Goal: Task Accomplishment & Management: Manage account settings

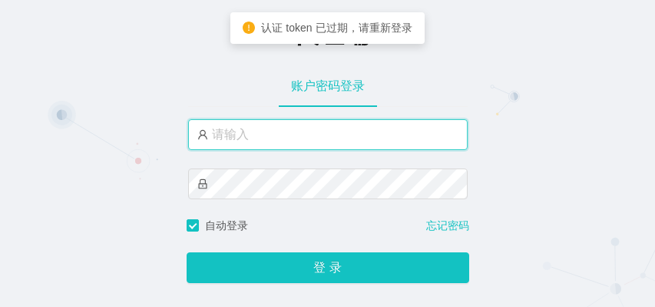
click at [347, 136] on input "text" at bounding box center [328, 134] width 280 height 31
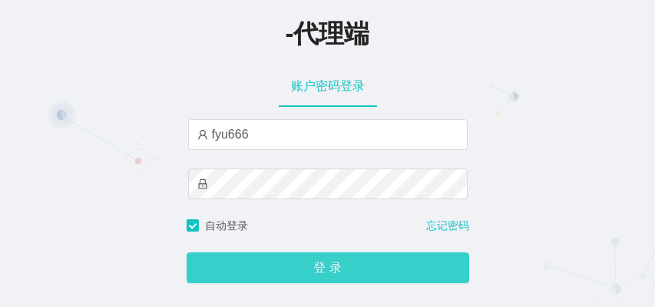
click at [333, 264] on button "登 录" at bounding box center [328, 267] width 283 height 31
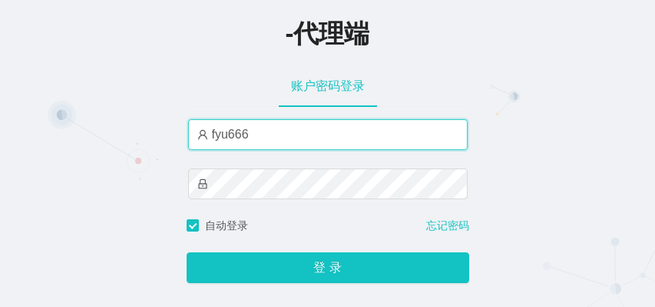
click at [205, 136] on input "fyu666" at bounding box center [328, 134] width 280 height 31
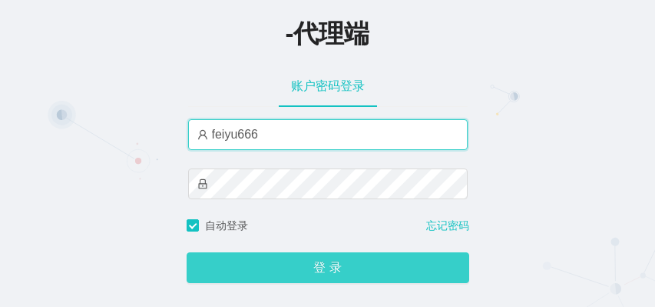
type input "feiyu666"
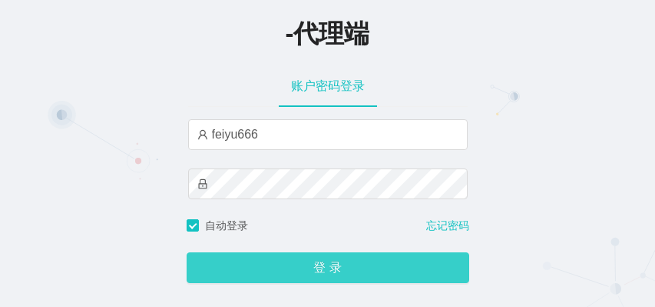
click at [308, 276] on button "登 录" at bounding box center [328, 267] width 283 height 31
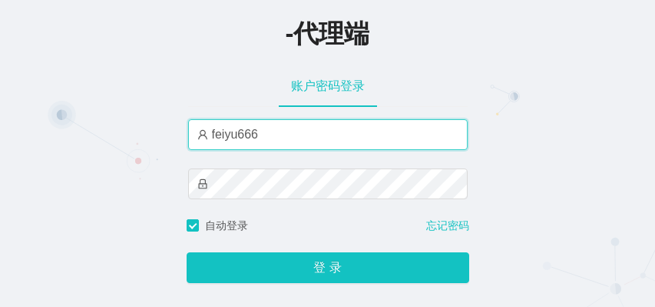
click at [260, 138] on input "feiyu666" at bounding box center [328, 134] width 280 height 31
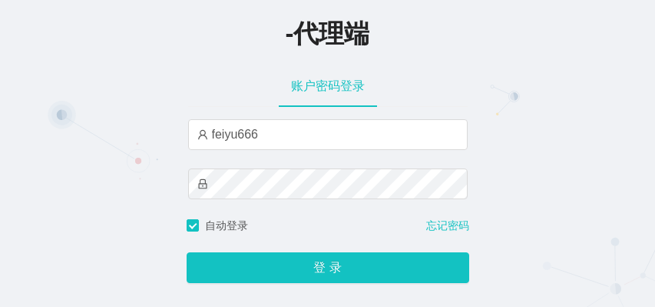
click at [384, 75] on div "账户密码登录" at bounding box center [328, 86] width 280 height 43
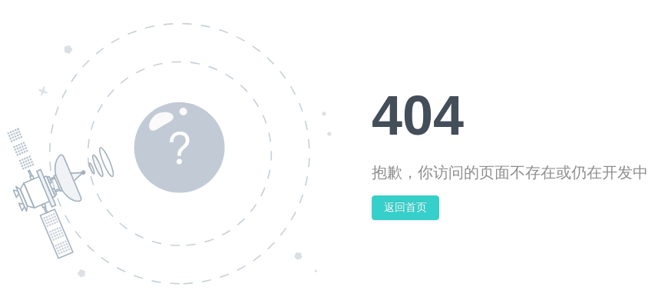
click at [395, 197] on button "返回首页" at bounding box center [406, 207] width 68 height 25
click at [290, 243] on img at bounding box center [169, 153] width 325 height 262
